Goal: Information Seeking & Learning: Learn about a topic

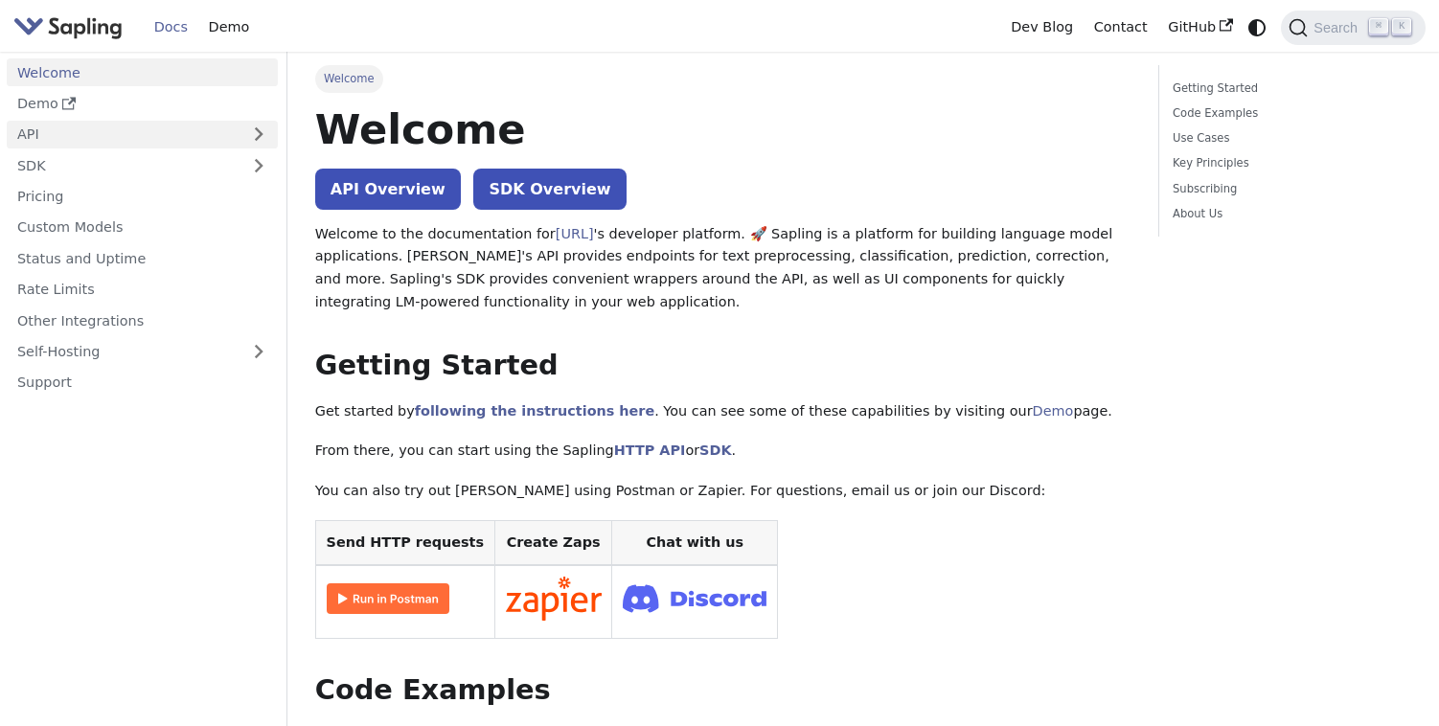
click at [83, 140] on link "API" at bounding box center [123, 135] width 233 height 28
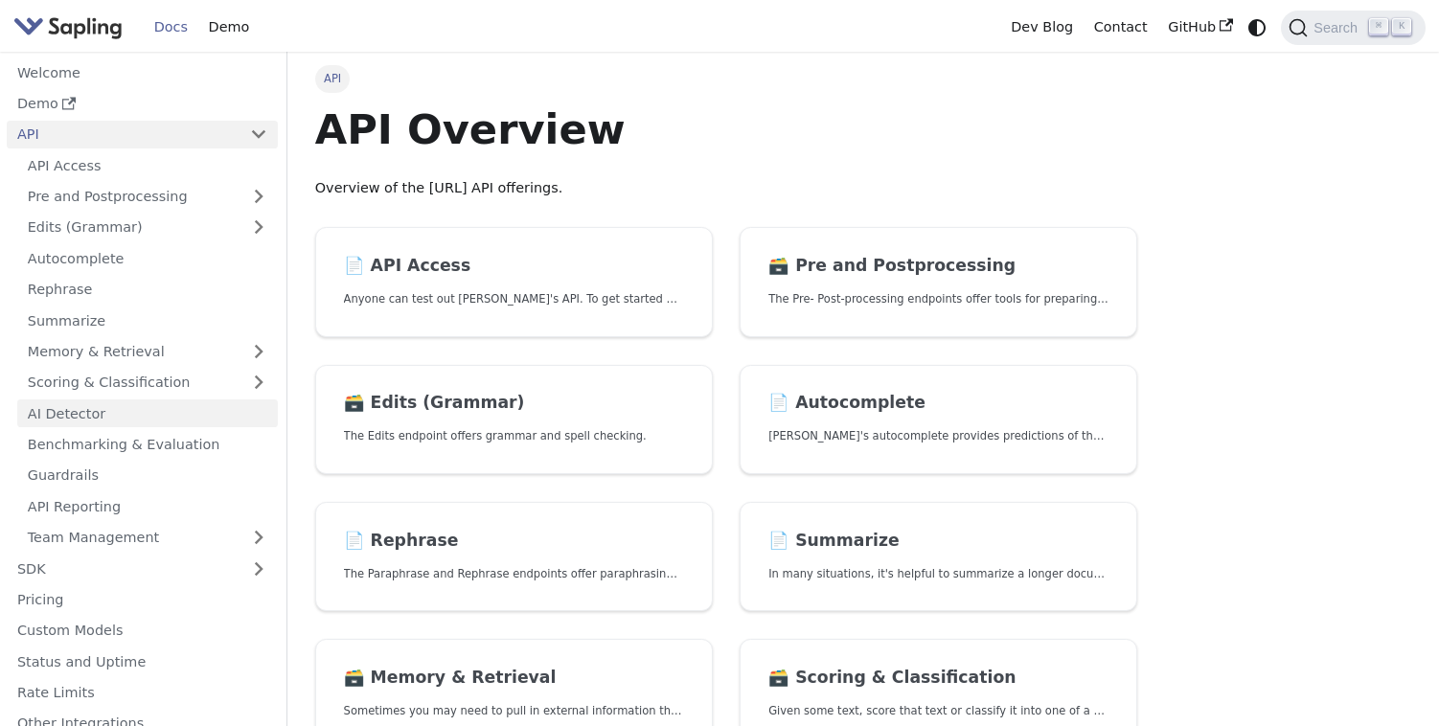
click at [97, 416] on link "AI Detector" at bounding box center [147, 413] width 261 height 28
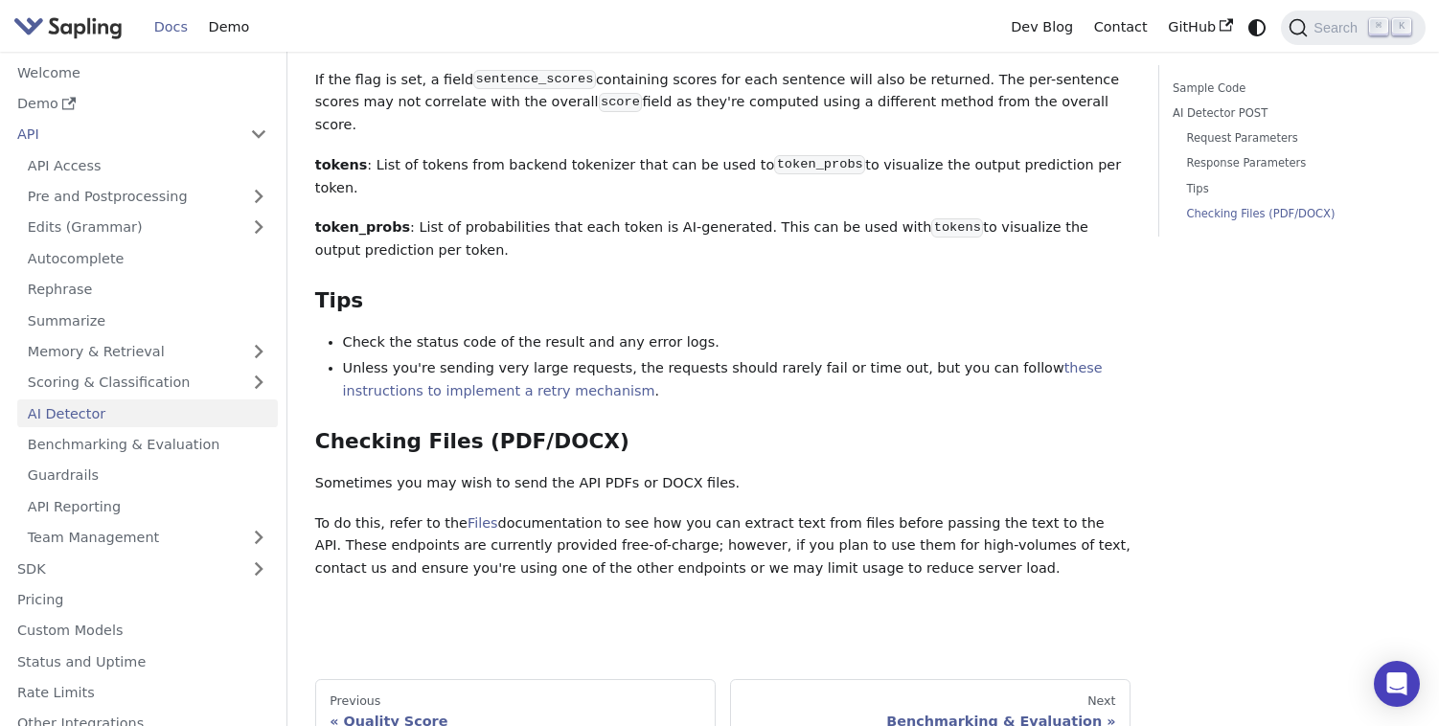
scroll to position [2563, 0]
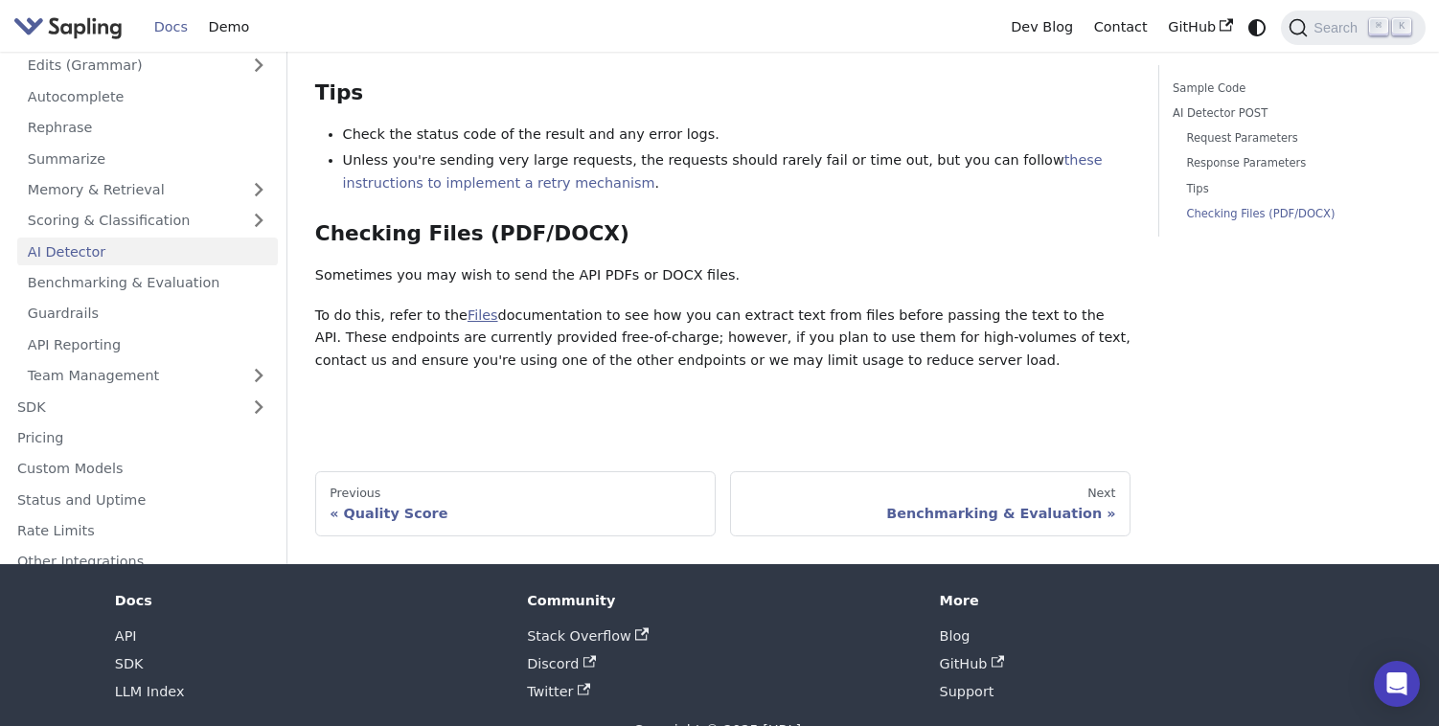
click at [467, 308] on link "Files" at bounding box center [482, 315] width 31 height 15
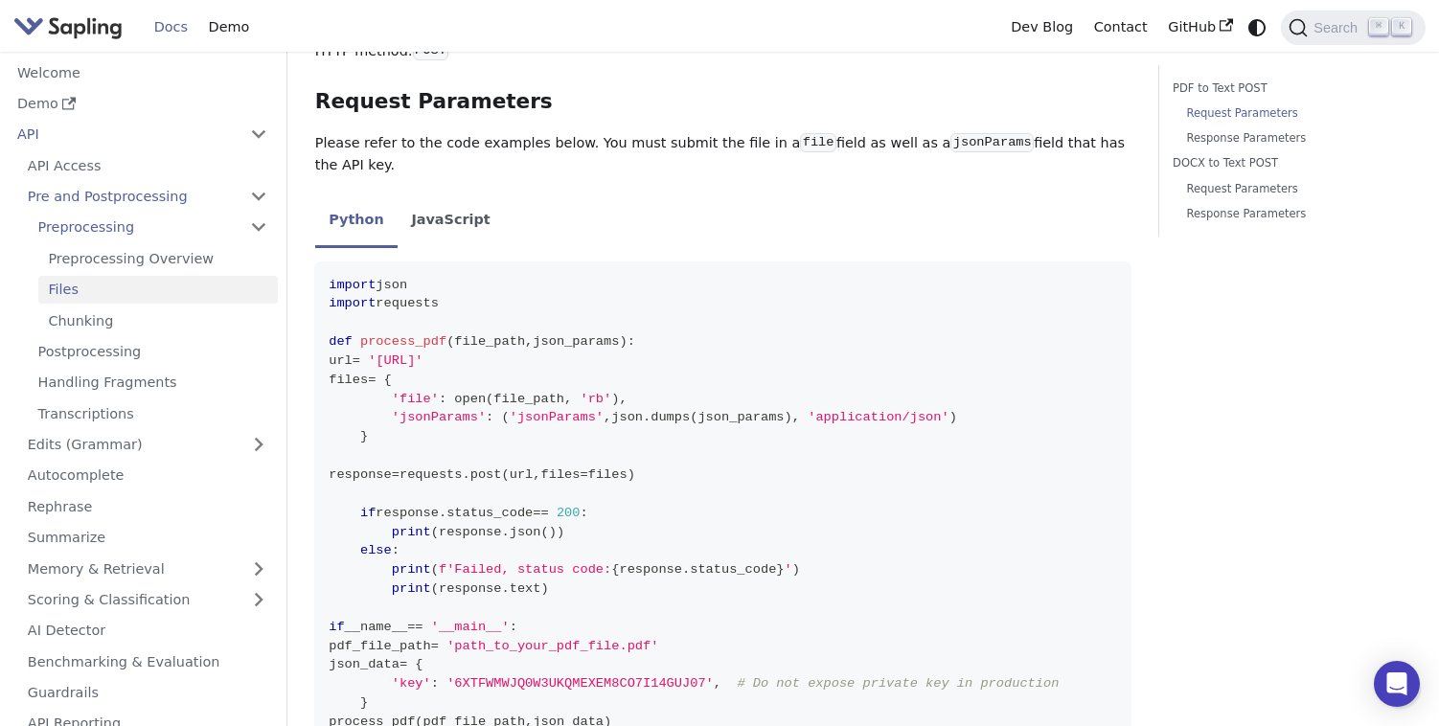
scroll to position [409, 0]
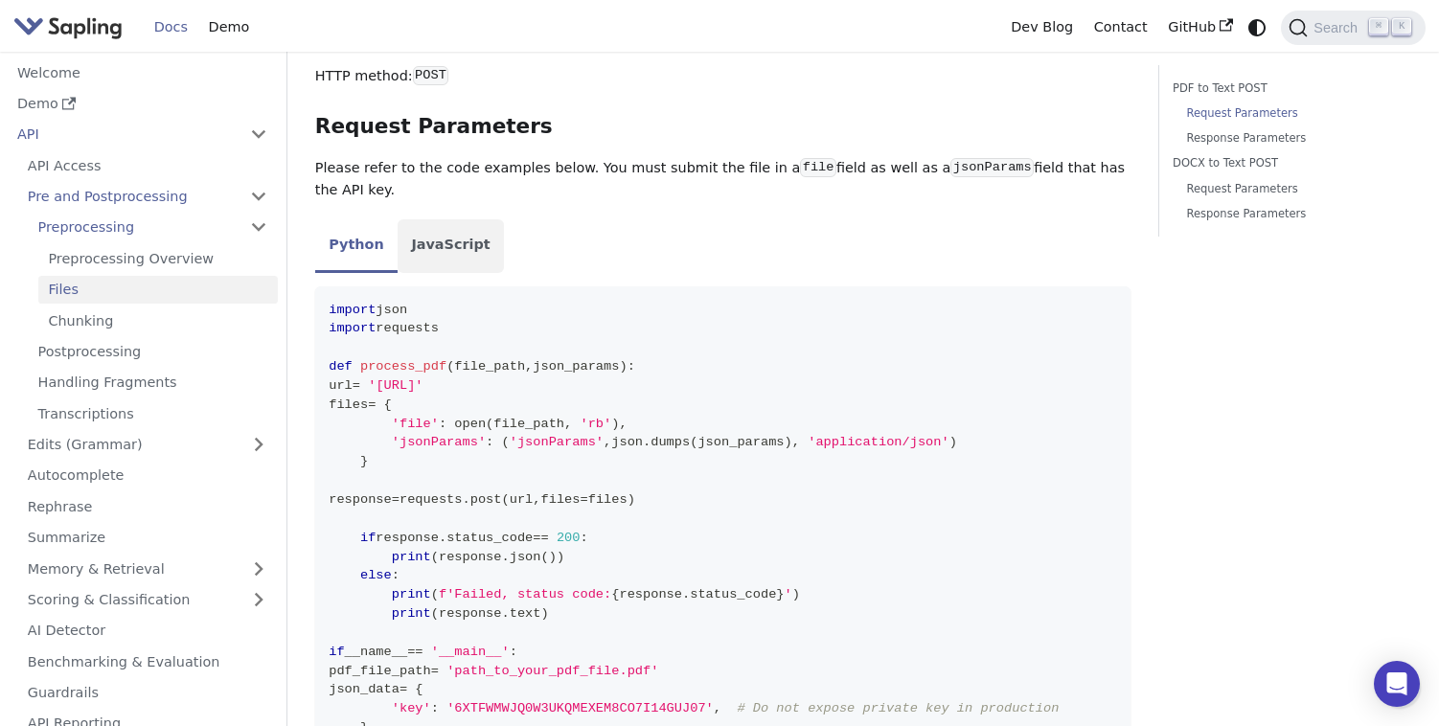
click at [427, 221] on li "JavaScript" at bounding box center [451, 246] width 106 height 54
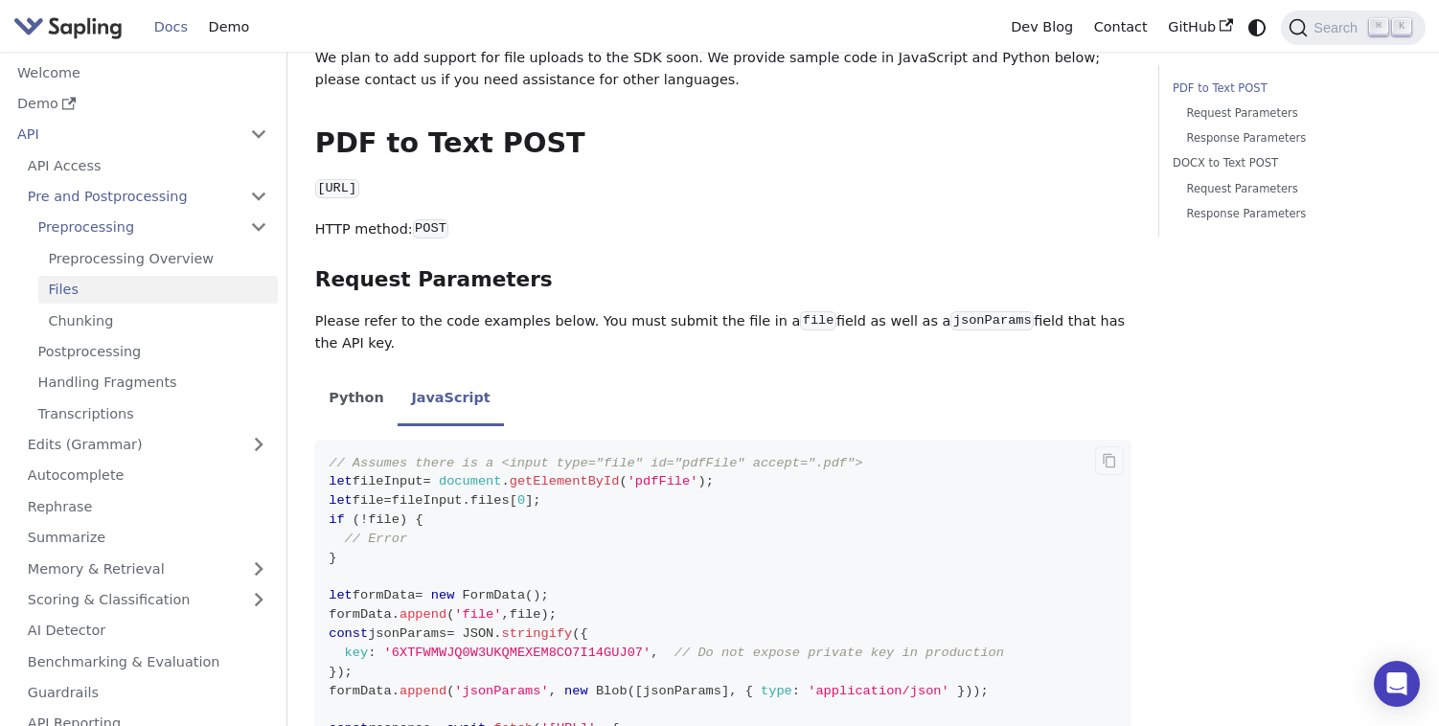
scroll to position [0, 0]
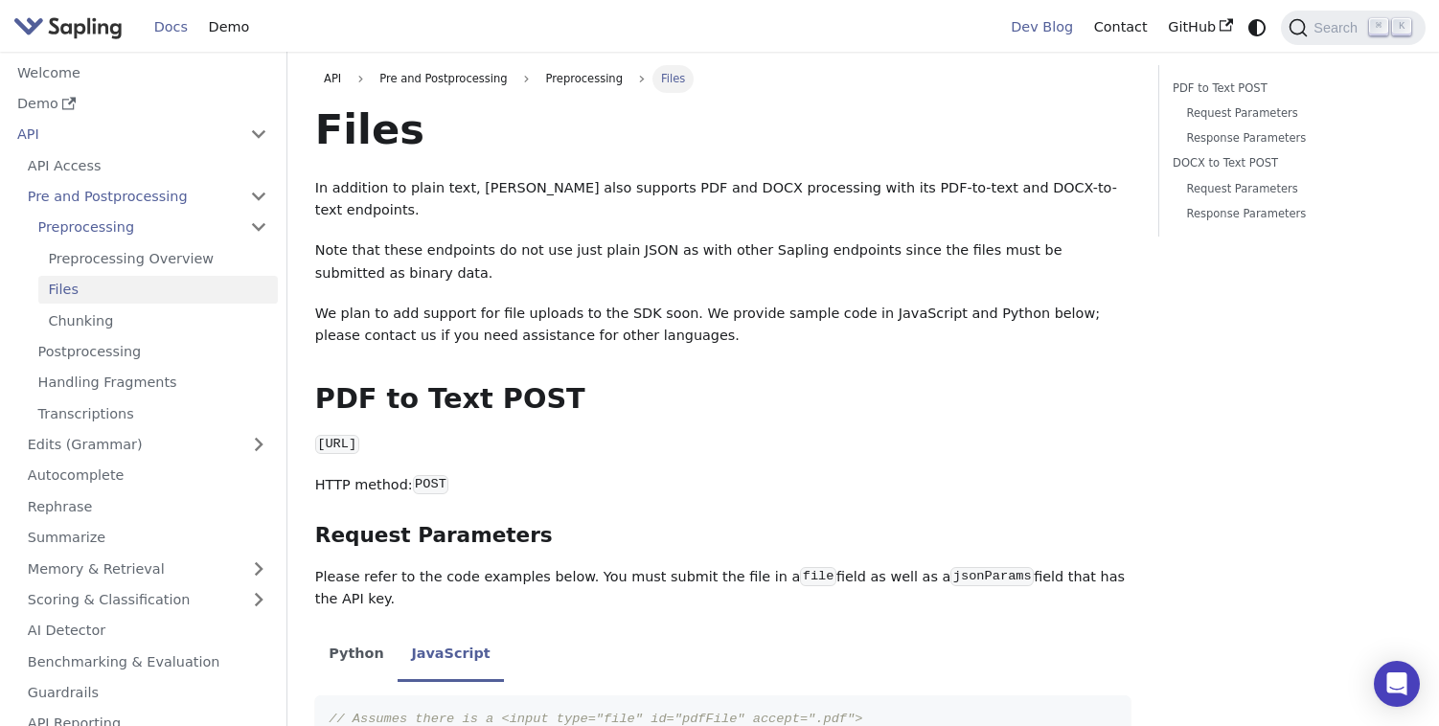
scroll to position [2563, 0]
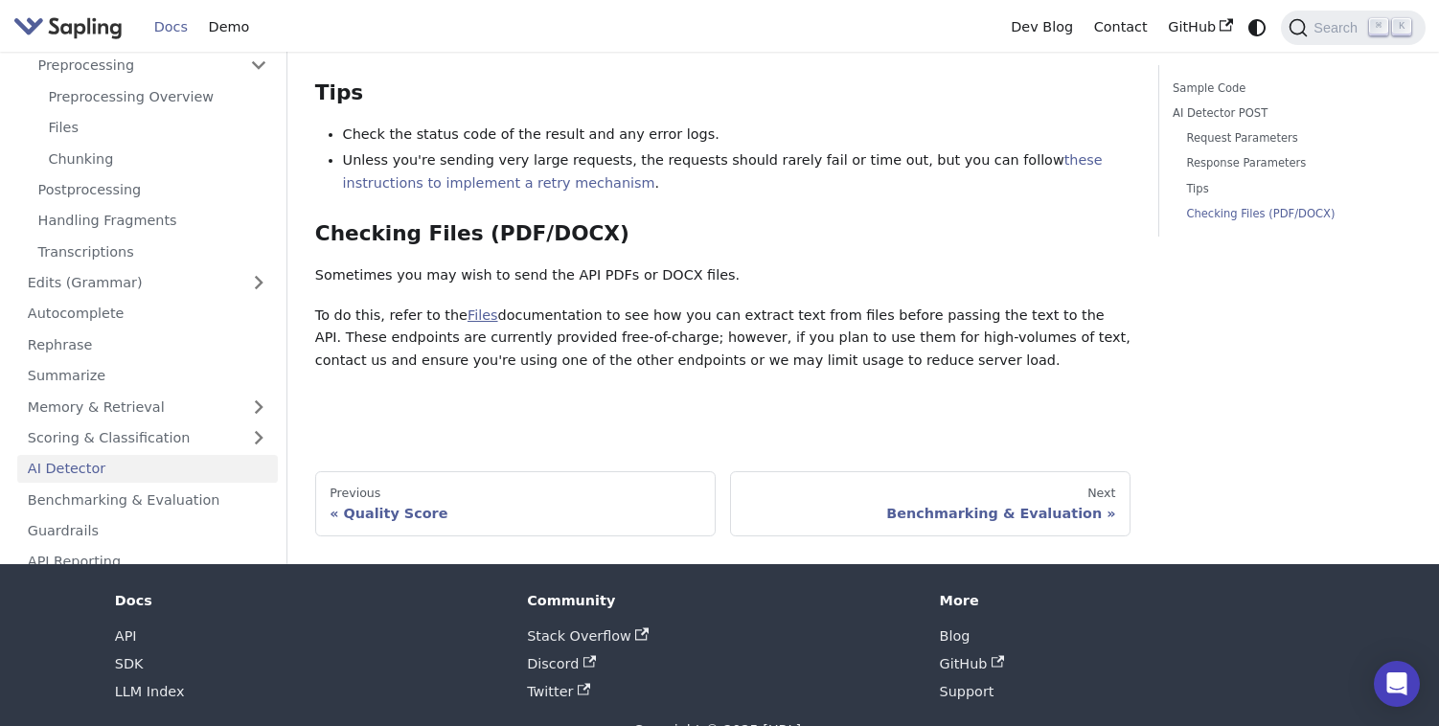
click at [470, 308] on link "Files" at bounding box center [482, 315] width 31 height 15
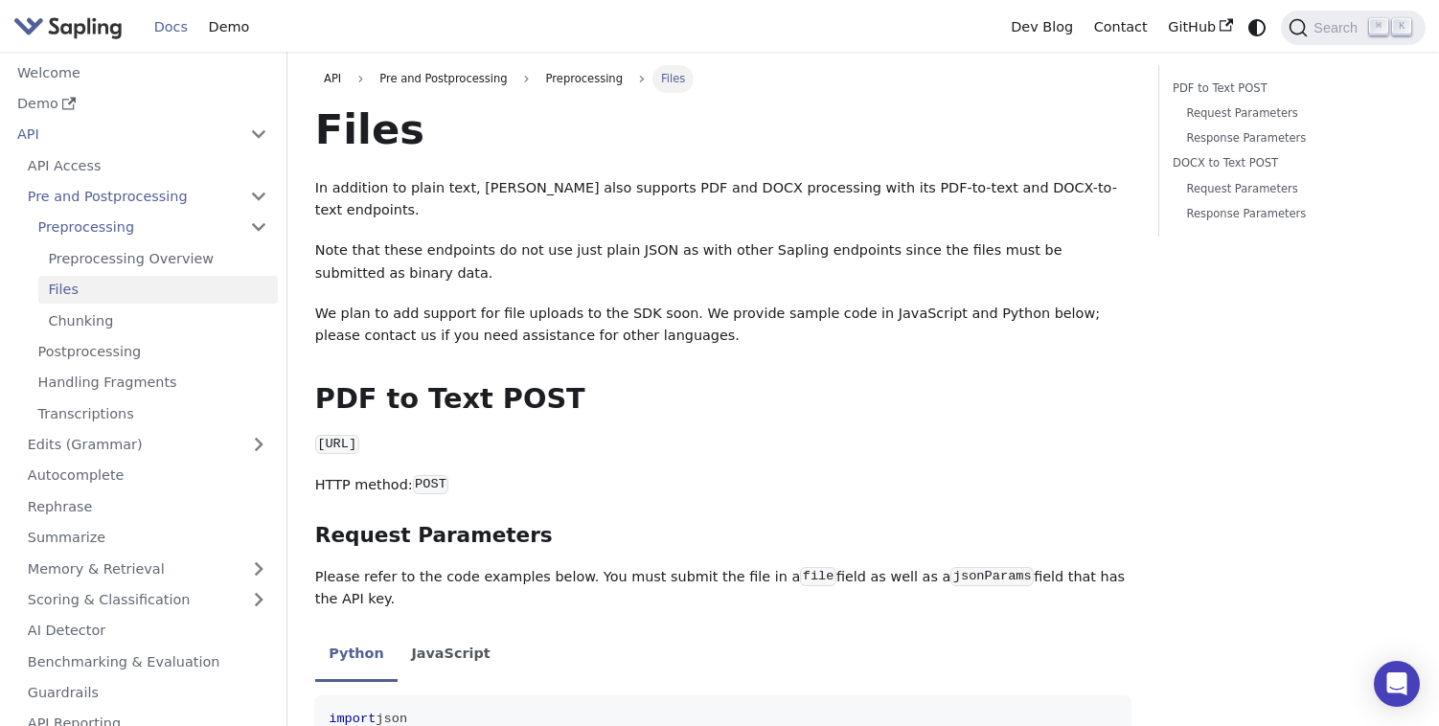
scroll to position [2563, 0]
